Goal: Task Accomplishment & Management: Manage account settings

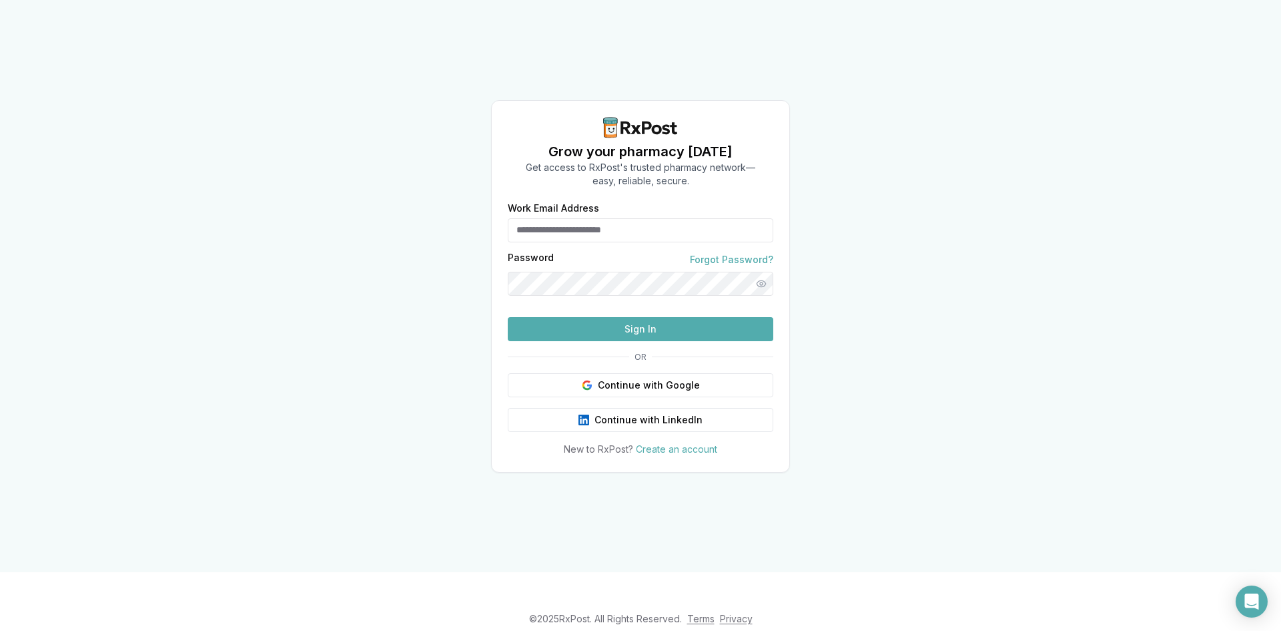
click at [596, 218] on input "Work Email Address" at bounding box center [641, 230] width 266 height 24
click at [615, 204] on label "Work Email Address" at bounding box center [641, 208] width 266 height 9
click at [615, 218] on input "Work Email Address" at bounding box center [641, 230] width 266 height 24
click at [595, 218] on input "Work Email Address" at bounding box center [641, 230] width 266 height 24
click at [611, 218] on input "Work Email Address" at bounding box center [641, 230] width 266 height 24
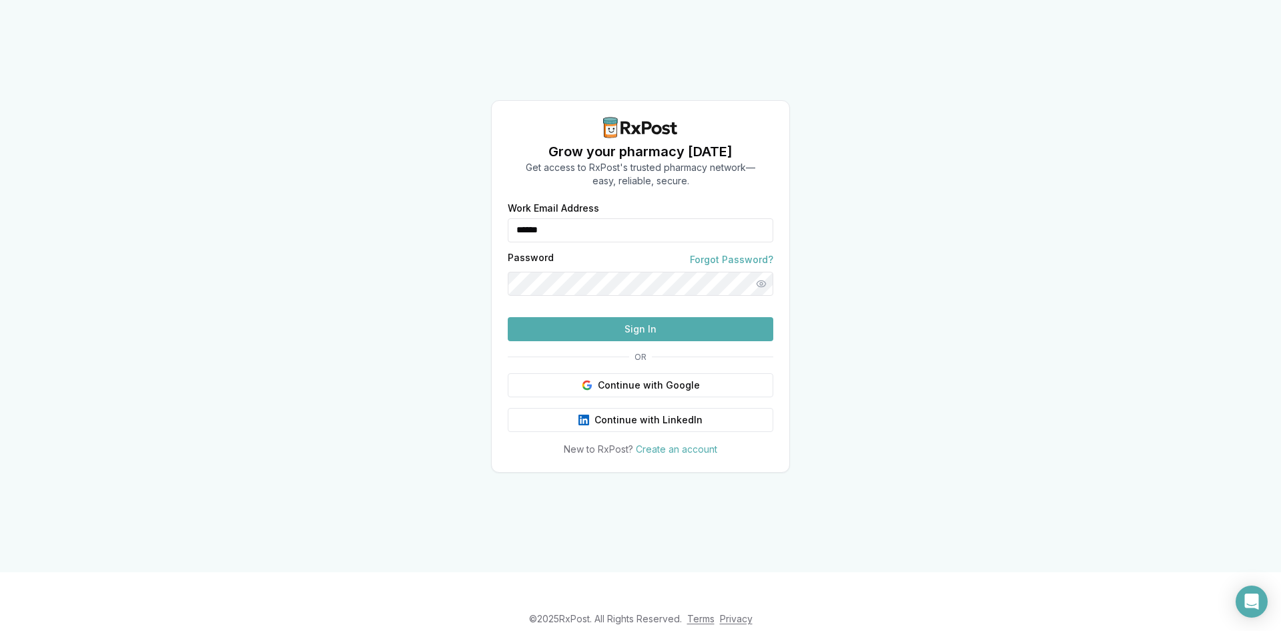
type input "**********"
click at [508, 317] on button "Sign In" at bounding box center [641, 329] width 266 height 24
click at [637, 338] on form "**********" at bounding box center [641, 272] width 266 height 137
click at [629, 341] on button "Sign In" at bounding box center [641, 329] width 266 height 24
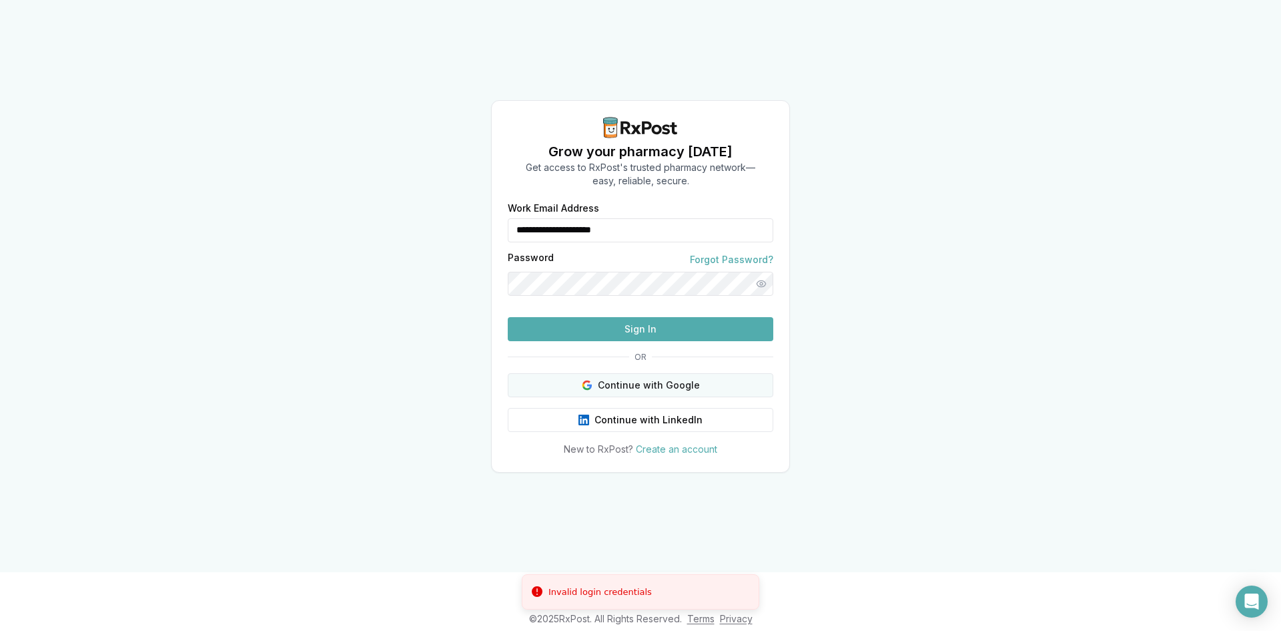
click at [613, 397] on button "Continue with Google" at bounding box center [641, 385] width 266 height 24
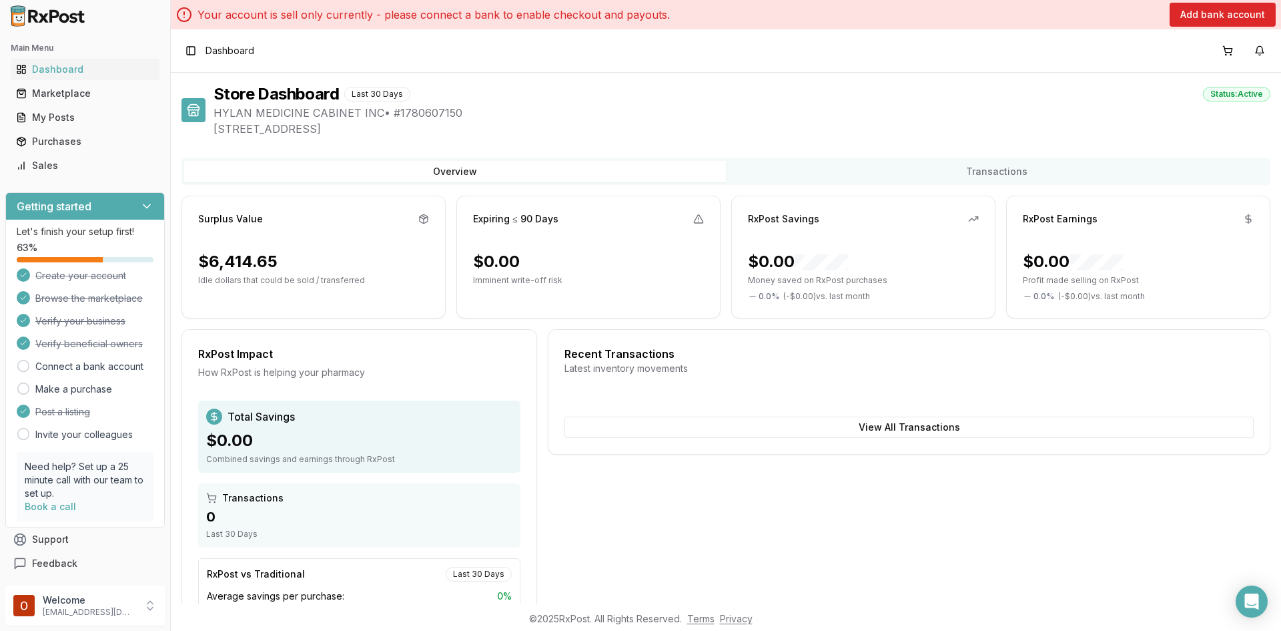
click at [270, 254] on div "$6,414.65" at bounding box center [237, 261] width 79 height 21
click at [250, 214] on div "Surplus Value" at bounding box center [230, 218] width 65 height 13
click at [424, 220] on icon at bounding box center [423, 219] width 11 height 11
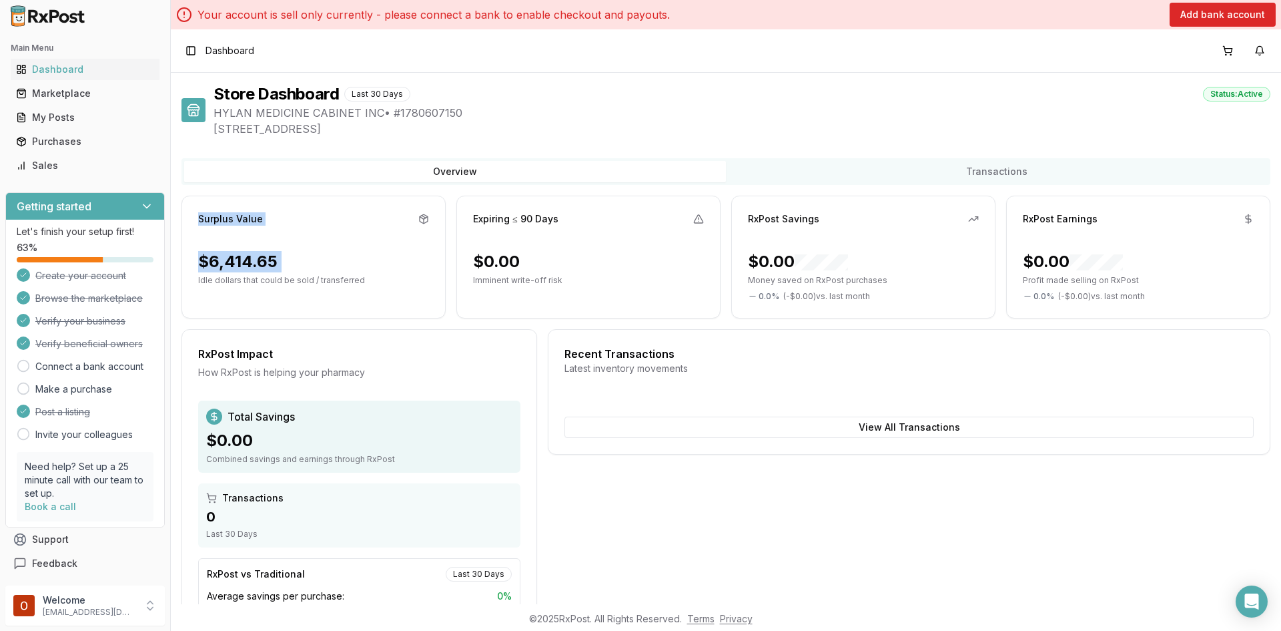
click at [422, 220] on icon at bounding box center [423, 219] width 11 height 11
click at [402, 263] on div "$6,414.65" at bounding box center [313, 261] width 231 height 21
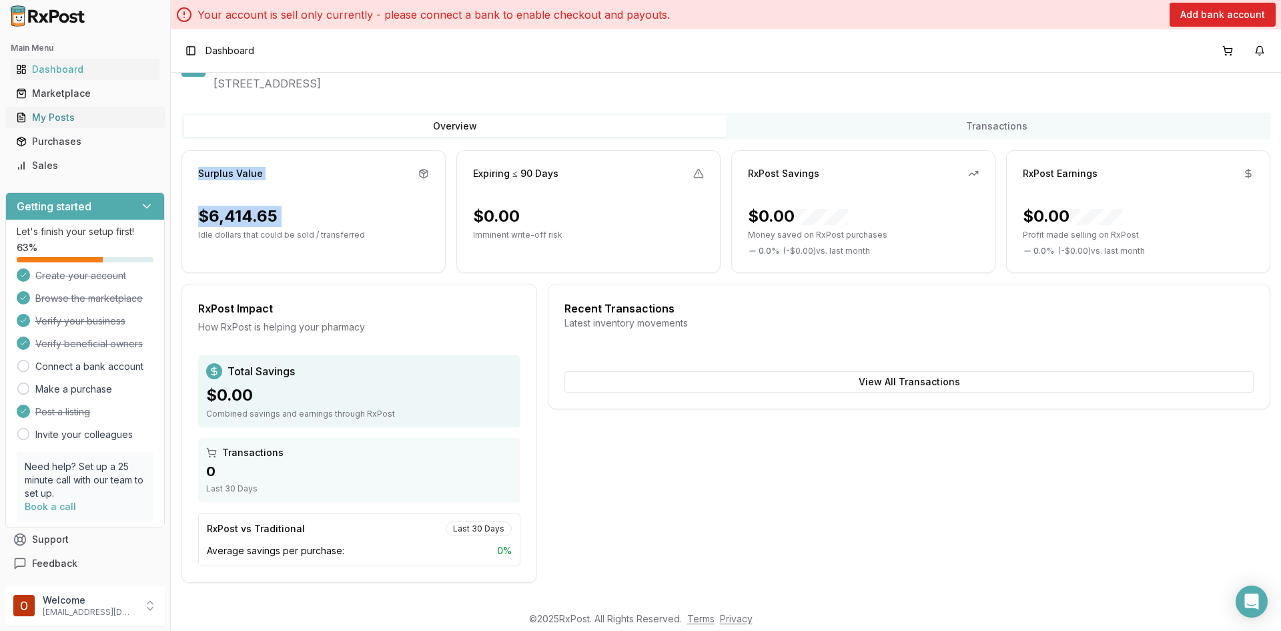
click at [49, 115] on div "My Posts" at bounding box center [85, 117] width 138 height 13
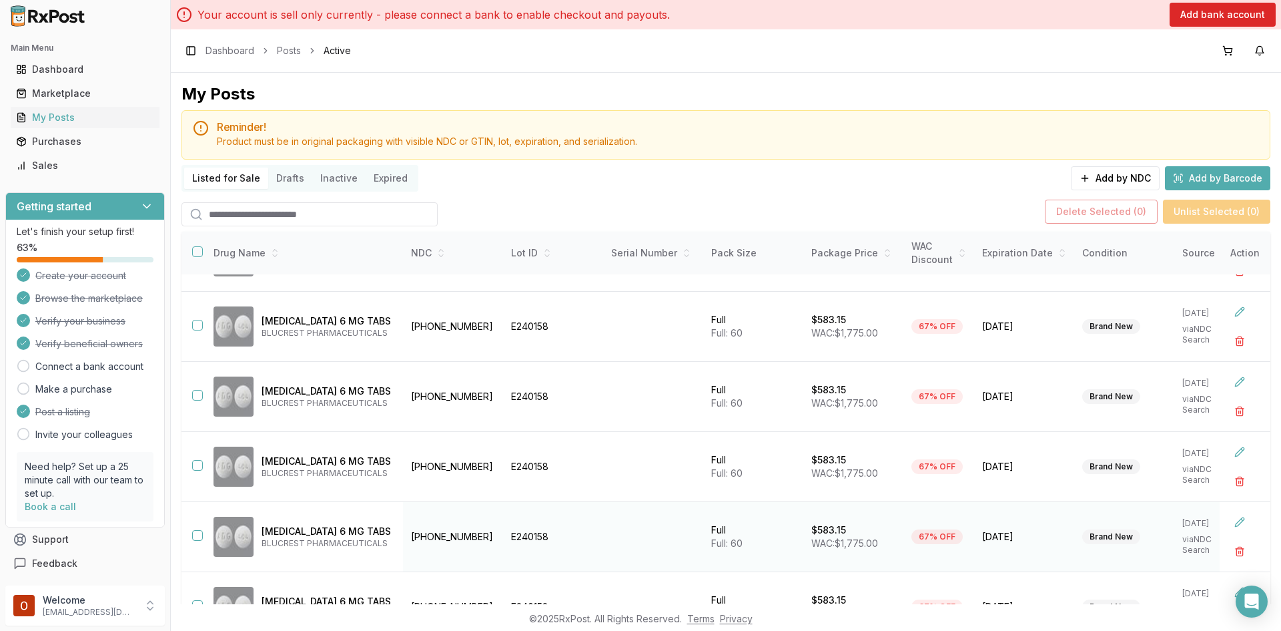
scroll to position [115, 0]
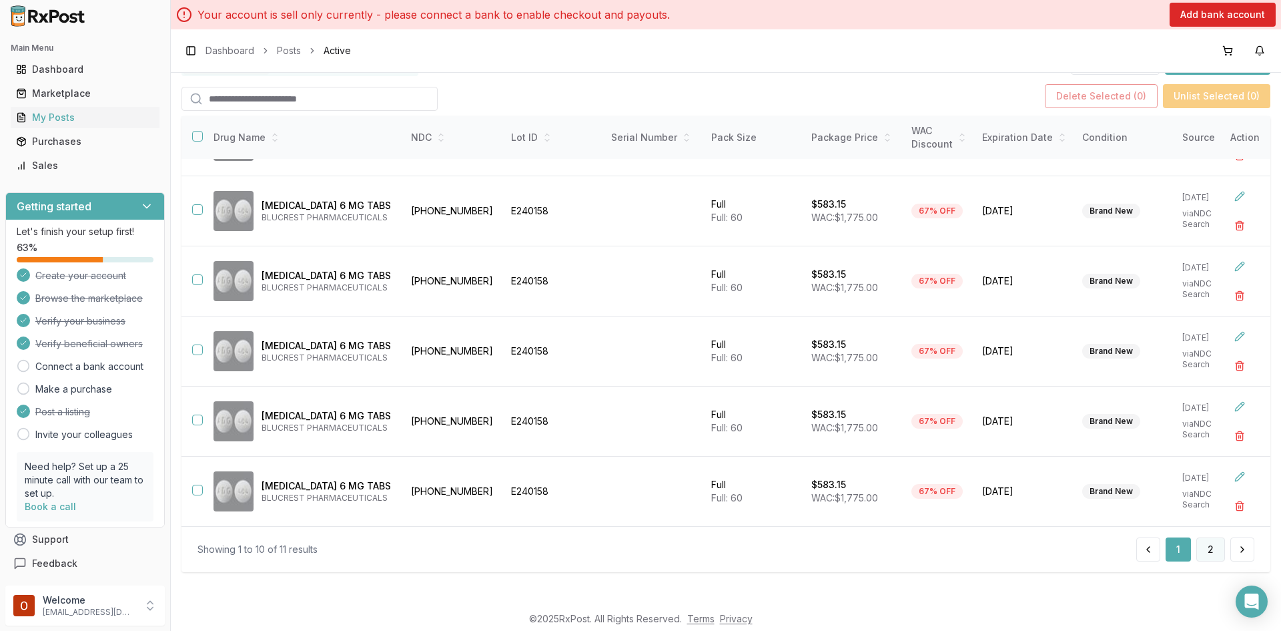
click at [1212, 554] on button "2" at bounding box center [1210, 549] width 29 height 24
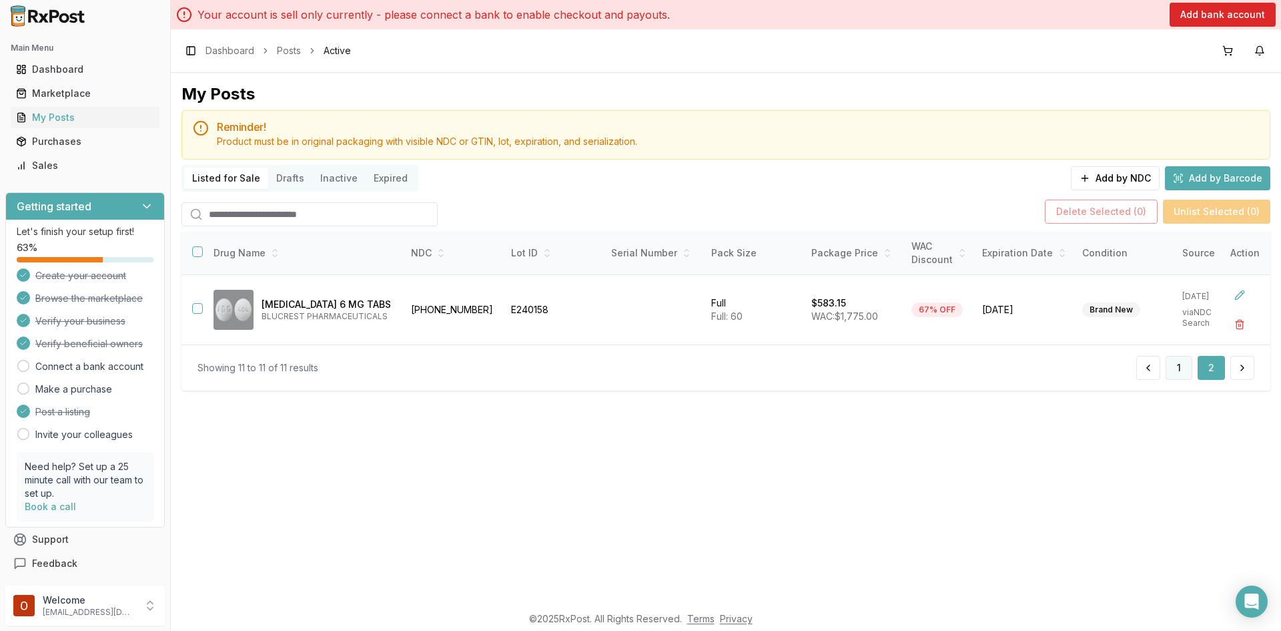
click at [1176, 379] on button "1" at bounding box center [1179, 368] width 27 height 24
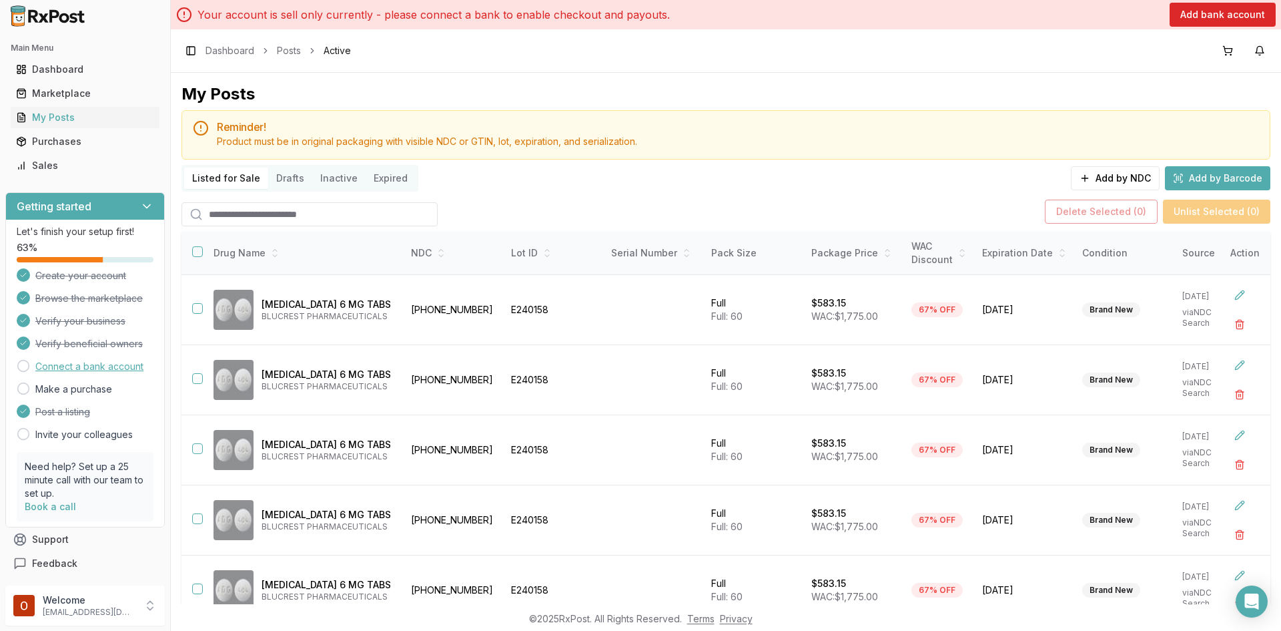
drag, startPoint x: 53, startPoint y: 380, endPoint x: 59, endPoint y: 368, distance: 14.3
click at [53, 380] on div "Create your account Browse the marketplace Verify your business Verify benefici…" at bounding box center [85, 354] width 137 height 173
click at [61, 366] on link "Connect a bank account" at bounding box center [89, 366] width 108 height 13
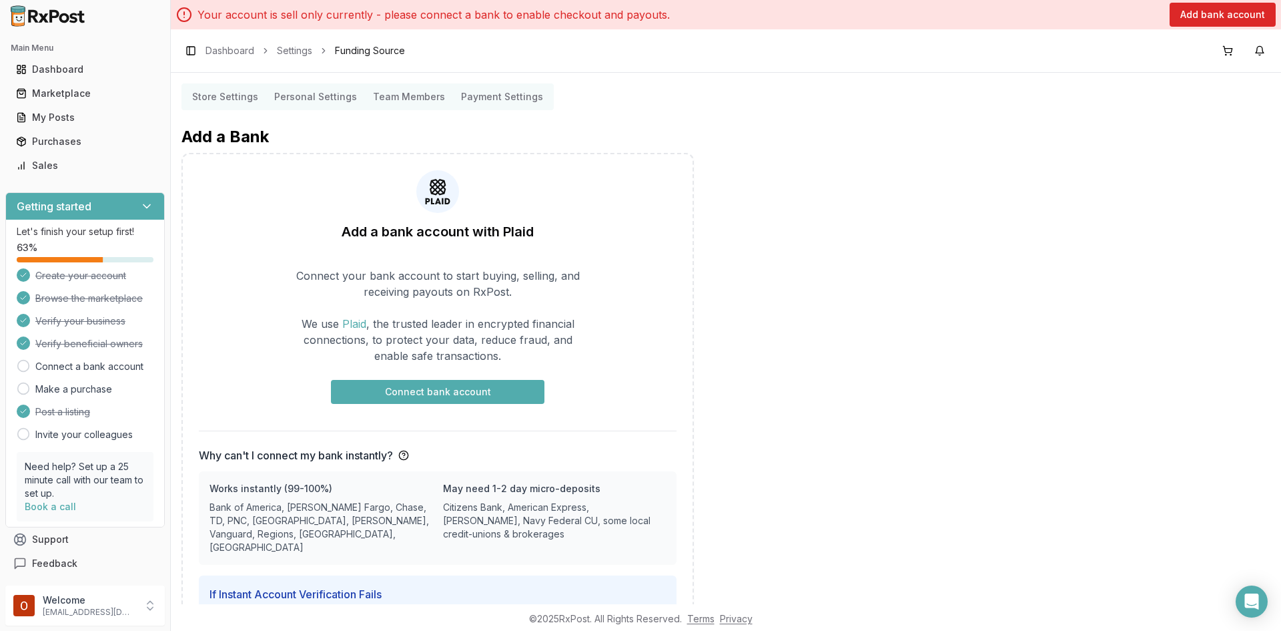
click at [390, 384] on button "Connect bank account" at bounding box center [438, 392] width 214 height 24
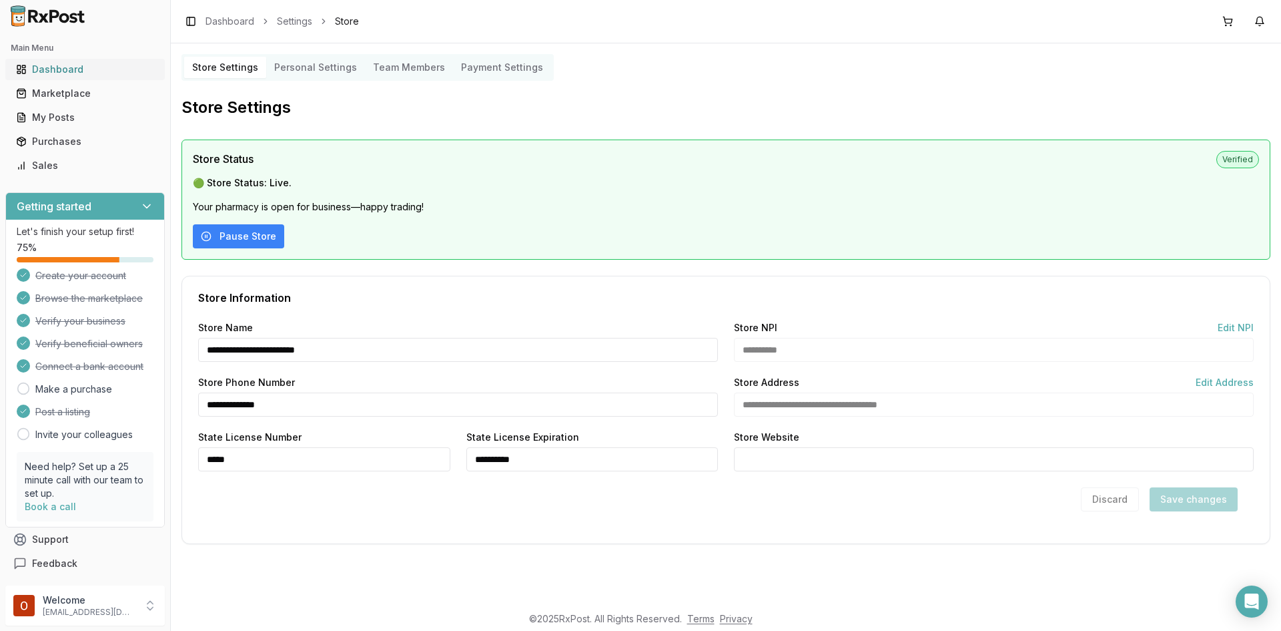
click at [54, 63] on div "Dashboard" at bounding box center [85, 69] width 138 height 13
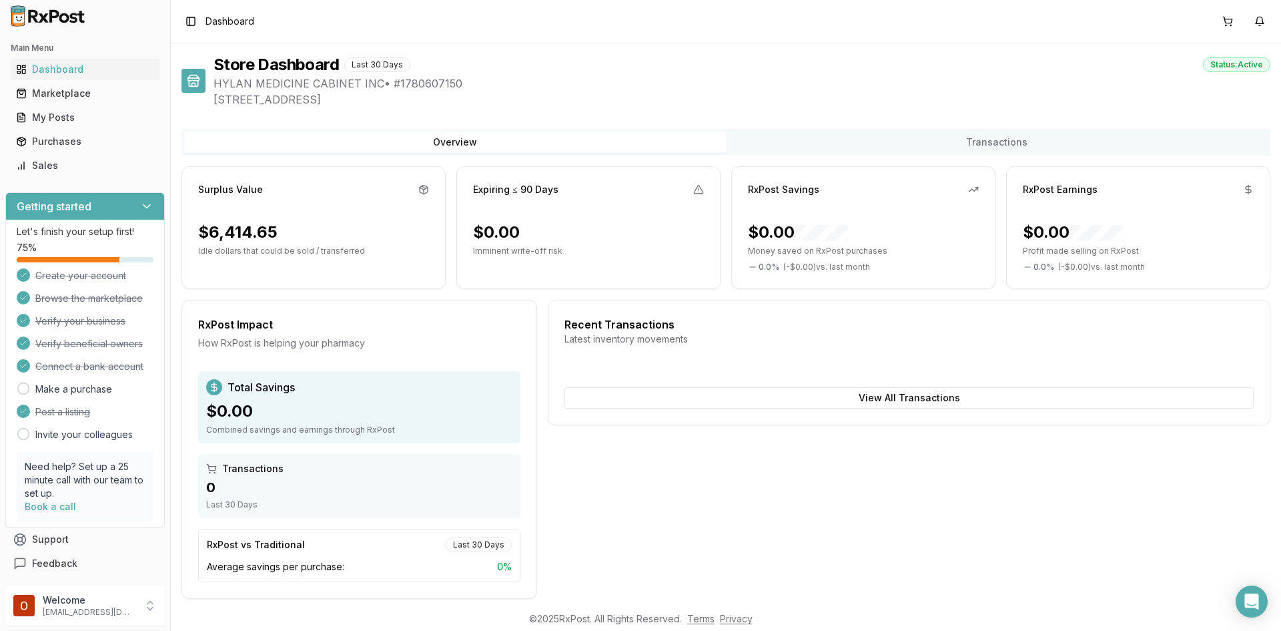
click at [270, 230] on div "$6,414.65" at bounding box center [237, 232] width 79 height 21
click at [244, 185] on div "Surplus Value" at bounding box center [230, 189] width 65 height 13
drag, startPoint x: 250, startPoint y: 255, endPoint x: 266, endPoint y: 250, distance: 16.7
click at [253, 257] on div "Surplus Value $6,414.65 Idle dollars that could be sold / transferred" at bounding box center [313, 227] width 264 height 123
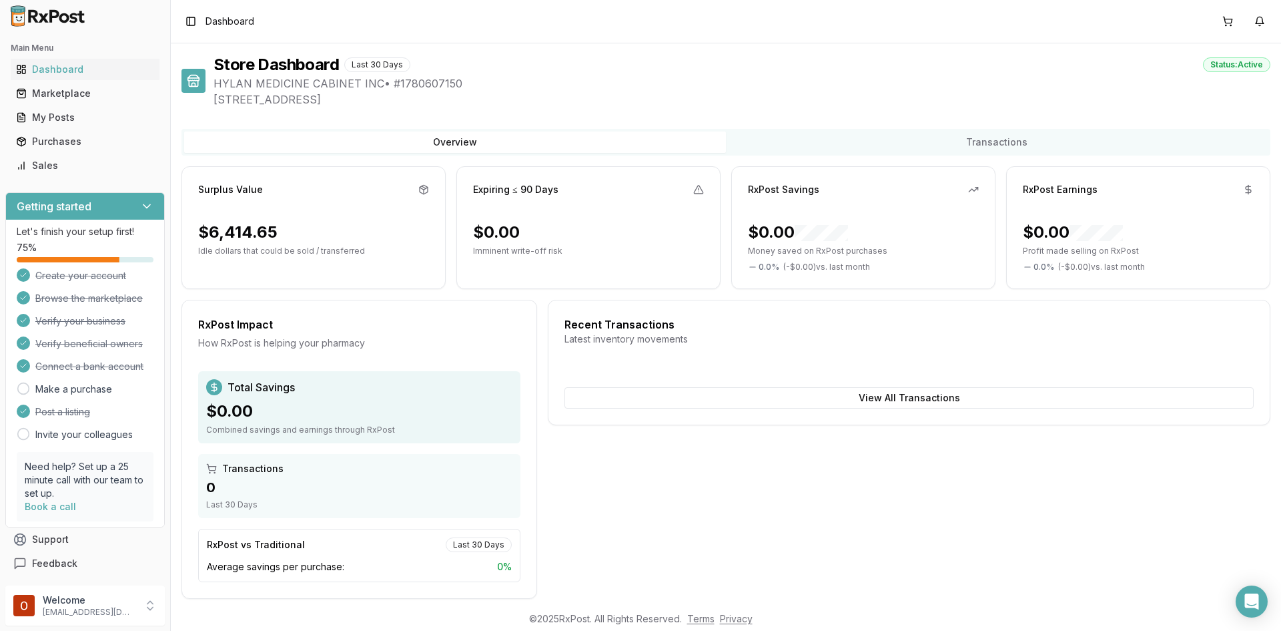
drag, startPoint x: 266, startPoint y: 250, endPoint x: 300, endPoint y: 269, distance: 38.8
click at [274, 254] on p "Idle dollars that could be sold / transferred" at bounding box center [313, 251] width 231 height 11
click at [672, 534] on div "Recent Transactions Latest inventory movements View All Transactions" at bounding box center [909, 449] width 723 height 299
